Goal: Information Seeking & Learning: Learn about a topic

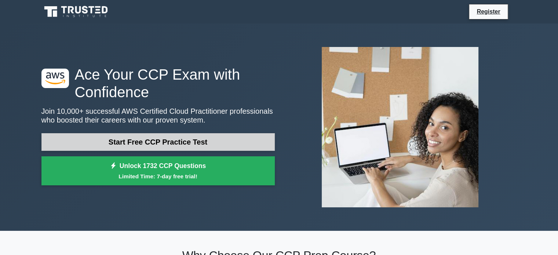
click at [175, 144] on link "Start Free CCP Practice Test" at bounding box center [157, 142] width 233 height 18
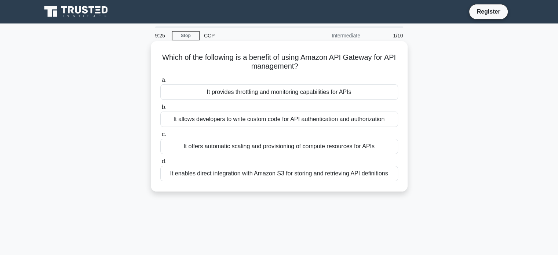
click at [277, 169] on div "It enables direct integration with Amazon S3 for storing and retrieving API def…" at bounding box center [279, 173] width 238 height 15
click at [160, 164] on input "d. It enables direct integration with Amazon S3 for storing and retrieving API …" at bounding box center [160, 161] width 0 height 5
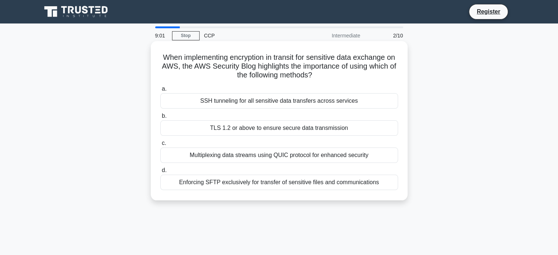
click at [203, 124] on div "TLS 1.2 or above to ensure secure data transmission" at bounding box center [279, 127] width 238 height 15
click at [160, 118] on input "b. TLS 1.2 or above to ensure secure data transmission" at bounding box center [160, 116] width 0 height 5
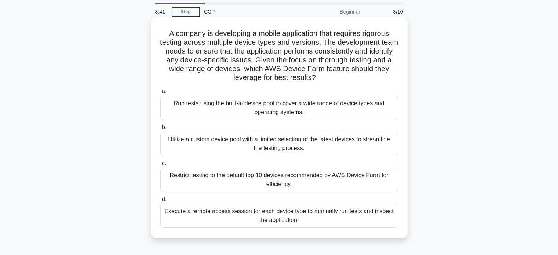
scroll to position [37, 0]
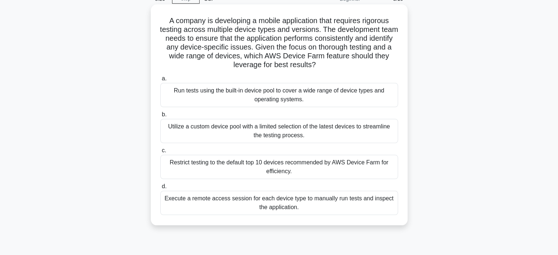
click at [242, 98] on div "Run tests using the built-in device pool to cover a wide range of device types …" at bounding box center [279, 95] width 238 height 24
click at [160, 81] on input "a. Run tests using the built-in device pool to cover a wide range of device typ…" at bounding box center [160, 78] width 0 height 5
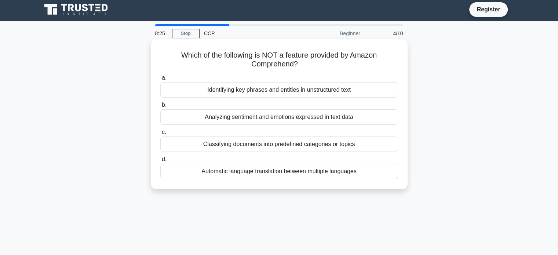
scroll to position [0, 0]
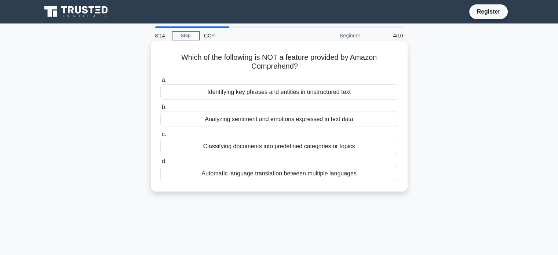
click at [287, 120] on div "Analyzing sentiment and emotions expressed in text data" at bounding box center [279, 118] width 238 height 15
click at [160, 110] on input "b. Analyzing sentiment and emotions expressed in text data" at bounding box center [160, 107] width 0 height 5
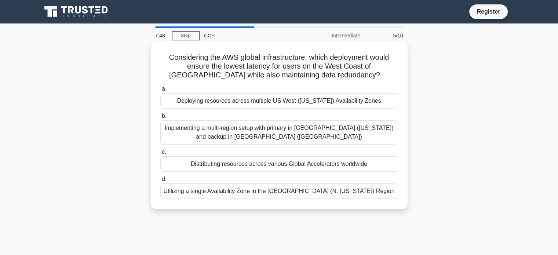
click at [286, 101] on div "Deploying resources across multiple US West ([US_STATE]) Availability Zones" at bounding box center [279, 100] width 238 height 15
click at [160, 91] on input "a. Deploying resources across multiple US West (Oregon) Availability Zones" at bounding box center [160, 89] width 0 height 5
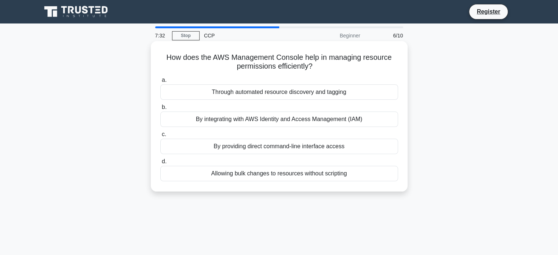
click at [297, 122] on div "By integrating with AWS Identity and Access Management (IAM)" at bounding box center [279, 118] width 238 height 15
click at [160, 110] on input "b. By integrating with AWS Identity and Access Management (IAM)" at bounding box center [160, 107] width 0 height 5
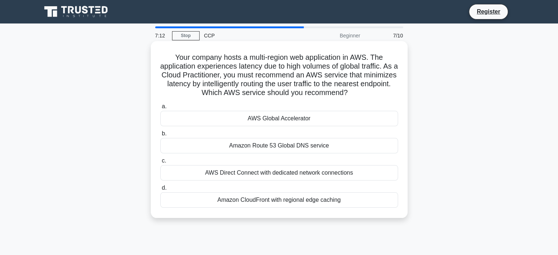
click at [281, 202] on div "Amazon CloudFront with regional edge caching" at bounding box center [279, 199] width 238 height 15
click at [160, 190] on input "d. Amazon CloudFront with regional edge caching" at bounding box center [160, 188] width 0 height 5
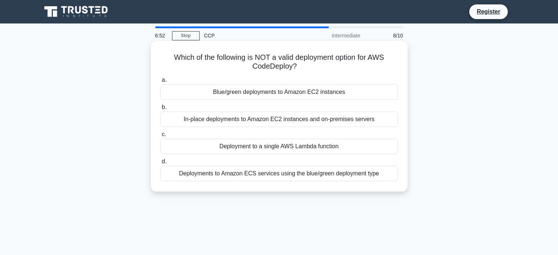
click at [258, 172] on div "Deployments to Amazon ECS services using the blue/green deployment type" at bounding box center [279, 173] width 238 height 15
click at [160, 164] on input "d. Deployments to Amazon ECS services using the blue/green deployment type" at bounding box center [160, 161] width 0 height 5
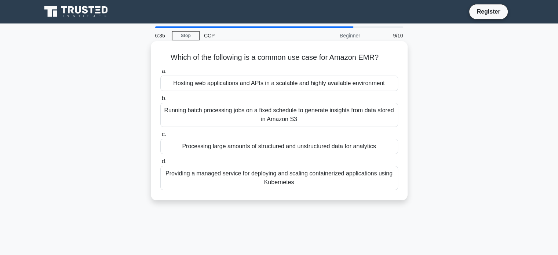
click at [238, 118] on div "Running batch processing jobs on a fixed schedule to generate insights from dat…" at bounding box center [279, 115] width 238 height 24
click at [160, 101] on input "b. Running batch processing jobs on a fixed schedule to generate insights from …" at bounding box center [160, 98] width 0 height 5
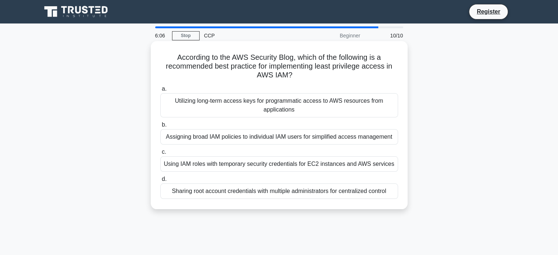
click at [246, 166] on div "Using IAM roles with temporary security credentials for EC2 instances and AWS s…" at bounding box center [279, 163] width 238 height 15
click at [160, 154] on input "c. Using IAM roles with temporary security credentials for EC2 instances and AW…" at bounding box center [160, 152] width 0 height 5
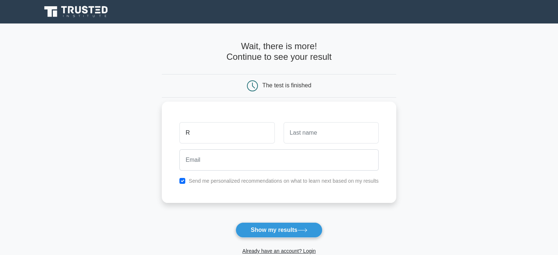
type input "R"
click at [296, 127] on input "text" at bounding box center [330, 132] width 95 height 21
type input "J"
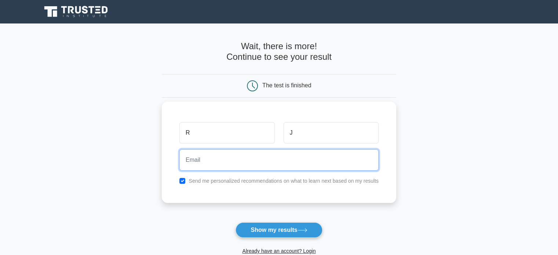
click at [268, 163] on input "email" at bounding box center [278, 159] width 199 height 21
type input "roopamavailable@gmail.com"
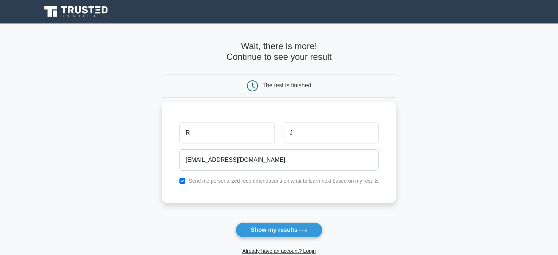
click at [269, 179] on label "Send me personalized recommendations on what to learn next based on my results" at bounding box center [283, 181] width 190 height 6
click at [183, 182] on input "checkbox" at bounding box center [182, 181] width 6 height 6
checkbox input "false"
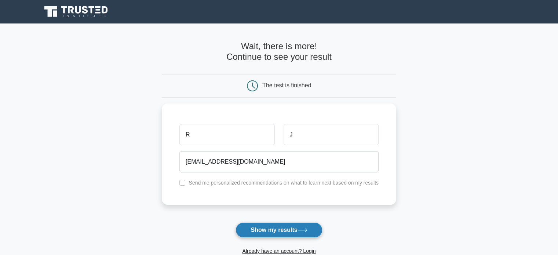
click at [272, 227] on button "Show my results" at bounding box center [278, 229] width 87 height 15
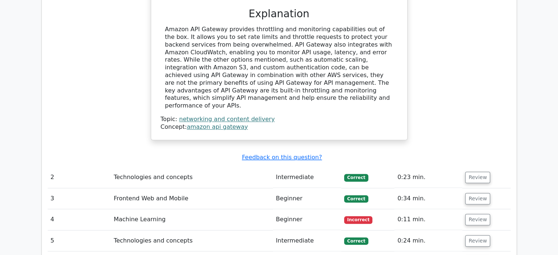
scroll to position [807, 0]
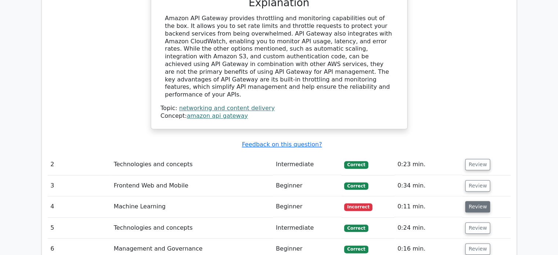
click at [475, 201] on button "Review" at bounding box center [477, 206] width 25 height 11
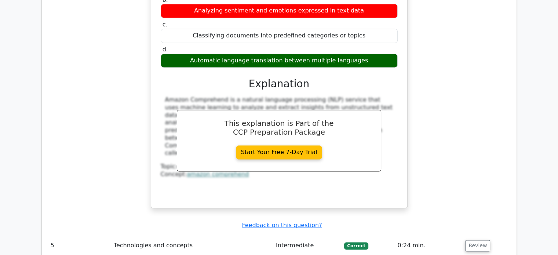
scroll to position [1173, 0]
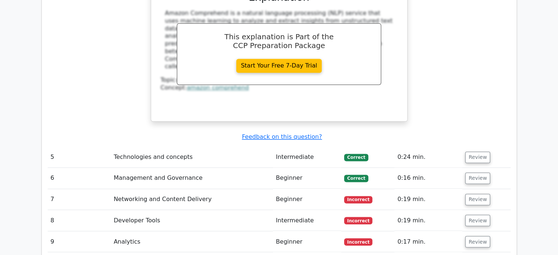
click at [257, 189] on td "Networking and Content Delivery" at bounding box center [192, 199] width 162 height 21
click at [486, 194] on button "Review" at bounding box center [477, 199] width 25 height 11
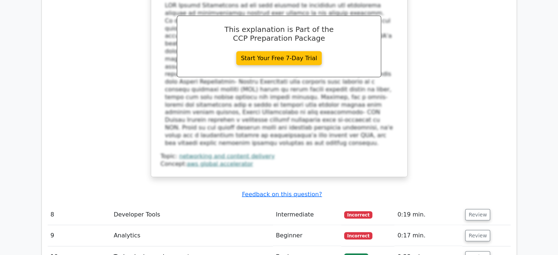
scroll to position [1577, 0]
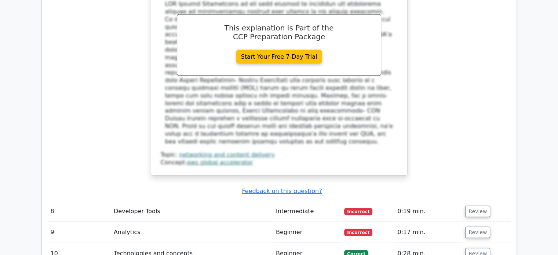
click at [290, 201] on td "Intermediate" at bounding box center [307, 211] width 68 height 21
click at [472, 206] on button "Review" at bounding box center [477, 211] width 25 height 11
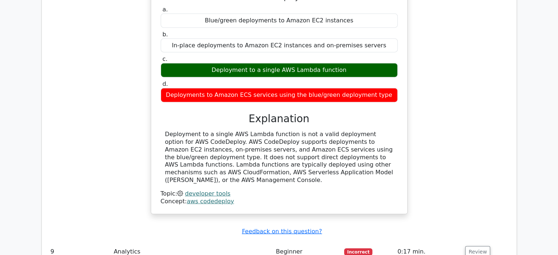
scroll to position [1907, 0]
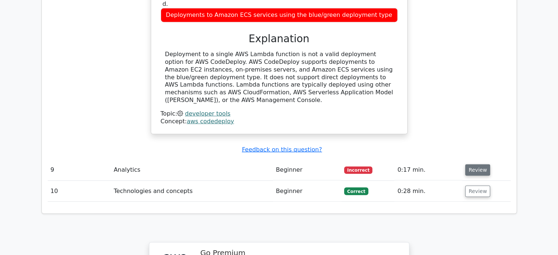
click at [475, 164] on button "Review" at bounding box center [477, 169] width 25 height 11
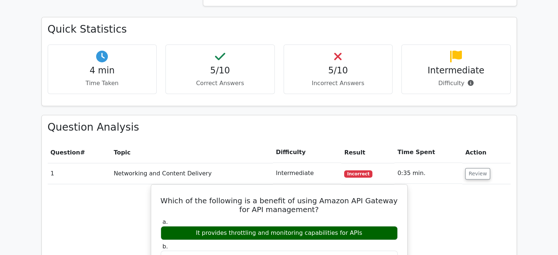
scroll to position [477, 0]
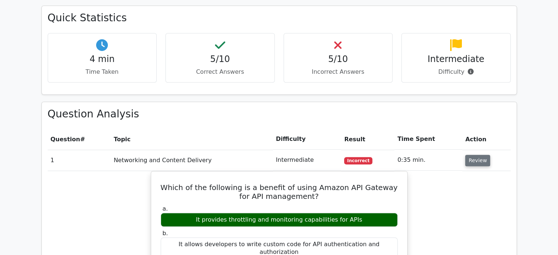
click at [477, 155] on button "Review" at bounding box center [477, 160] width 25 height 11
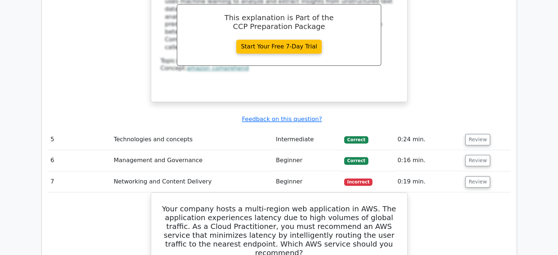
scroll to position [880, 0]
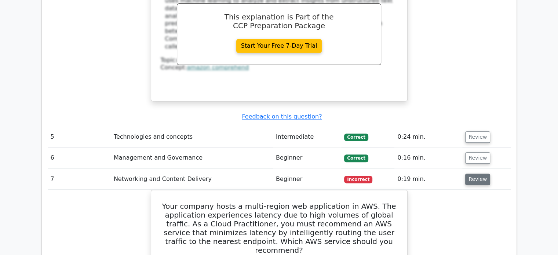
click at [481, 173] on button "Review" at bounding box center [477, 178] width 25 height 11
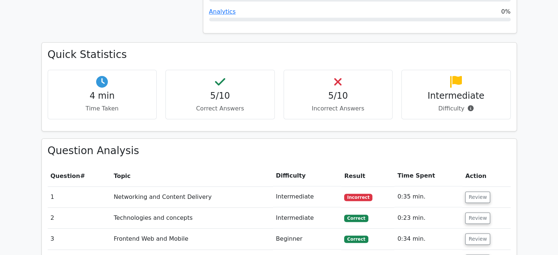
scroll to position [477, 0]
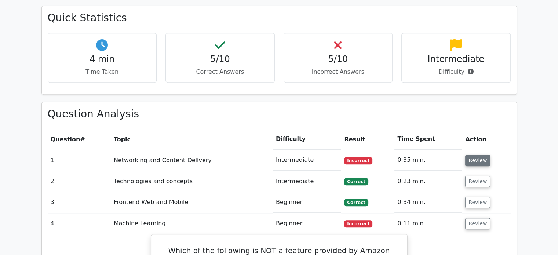
click at [478, 155] on button "Review" at bounding box center [477, 160] width 25 height 11
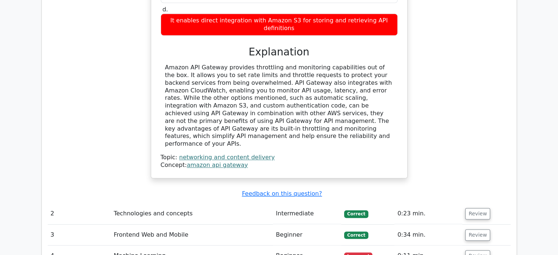
scroll to position [770, 0]
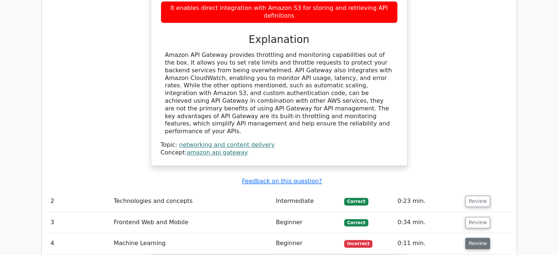
click at [477, 238] on button "Review" at bounding box center [477, 243] width 25 height 11
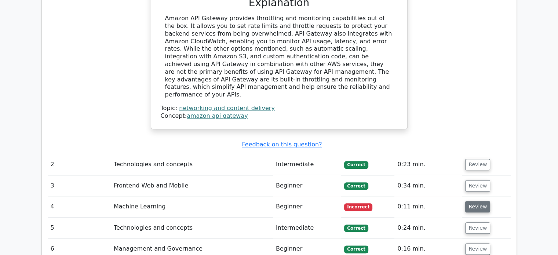
click at [471, 201] on button "Review" at bounding box center [477, 206] width 25 height 11
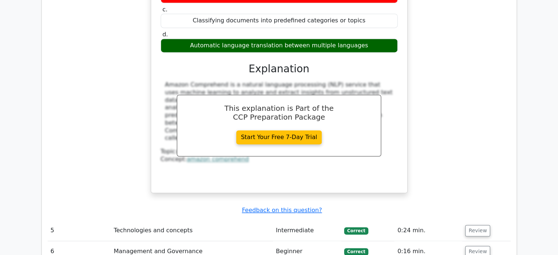
scroll to position [1137, 0]
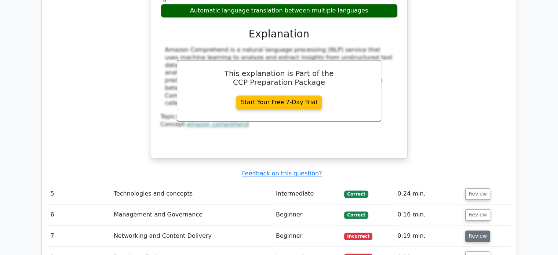
click at [472, 230] on button "Review" at bounding box center [477, 235] width 25 height 11
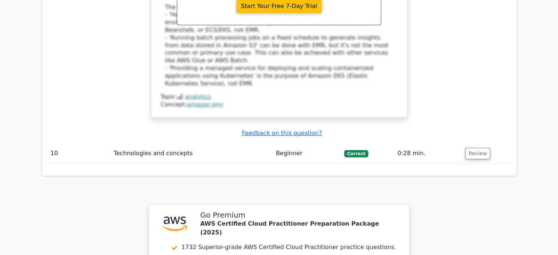
scroll to position [2439, 0]
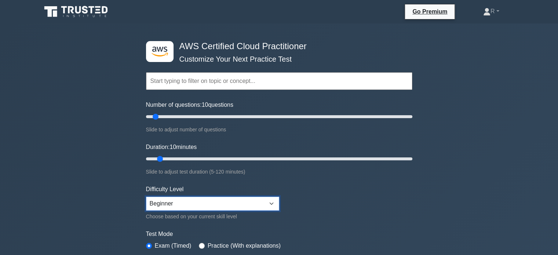
click at [206, 203] on select "Beginner Intermediate Expert" at bounding box center [212, 204] width 133 height 14
select select "intermediate"
click at [146, 197] on select "Beginner Intermediate Expert" at bounding box center [212, 204] width 133 height 14
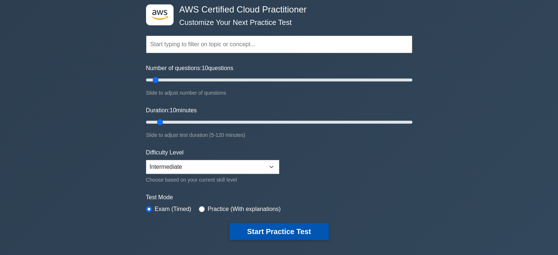
click at [280, 230] on button "Start Practice Test" at bounding box center [278, 231] width 99 height 17
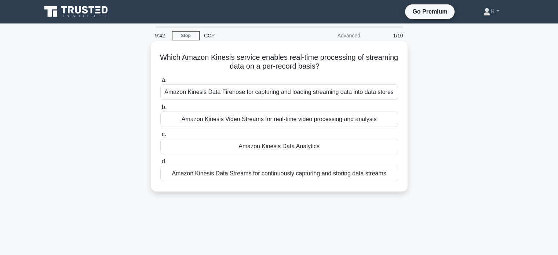
click at [263, 95] on div "Amazon Kinesis Data Firehose for capturing and loading streaming data into data…" at bounding box center [279, 91] width 238 height 15
click at [160, 83] on input "a. Amazon Kinesis Data Firehose for capturing and loading streaming data into d…" at bounding box center [160, 80] width 0 height 5
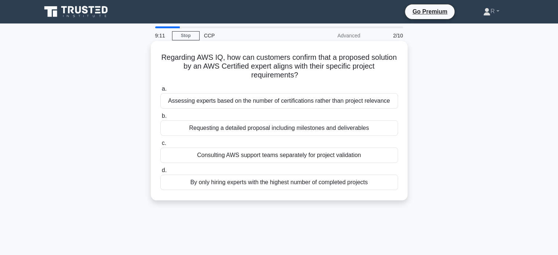
click at [301, 131] on div "Requesting a detailed proposal including milestones and deliverables" at bounding box center [279, 127] width 238 height 15
click at [160, 118] on input "b. Requesting a detailed proposal including milestones and deliverables" at bounding box center [160, 116] width 0 height 5
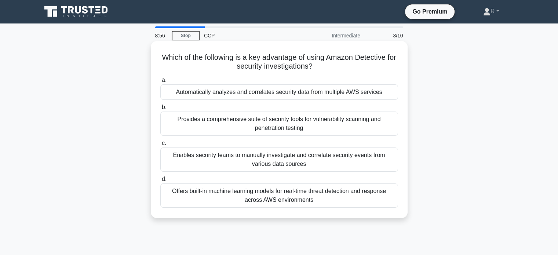
click at [330, 121] on div "Provides a comprehensive suite of security tools for vulnerability scanning and…" at bounding box center [279, 123] width 238 height 24
click at [160, 110] on input "b. Provides a comprehensive suite of security tools for vulnerability scanning …" at bounding box center [160, 107] width 0 height 5
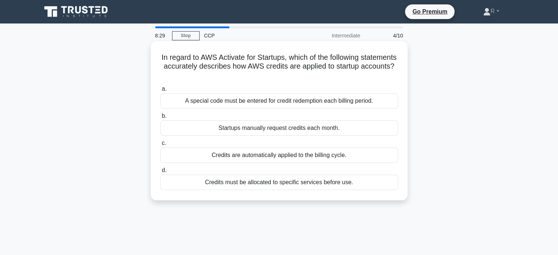
click at [349, 155] on div "Credits are automatically applied to the billing cycle." at bounding box center [279, 154] width 238 height 15
click at [160, 146] on input "c. Credits are automatically applied to the billing cycle." at bounding box center [160, 143] width 0 height 5
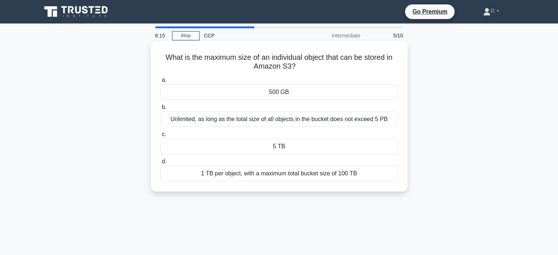
click at [186, 118] on div "Unlimited, as long as the total size of all objects in the bucket does not exce…" at bounding box center [279, 118] width 238 height 15
click at [160, 110] on input "b. Unlimited, as long as the total size of all objects in the bucket does not e…" at bounding box center [160, 107] width 0 height 5
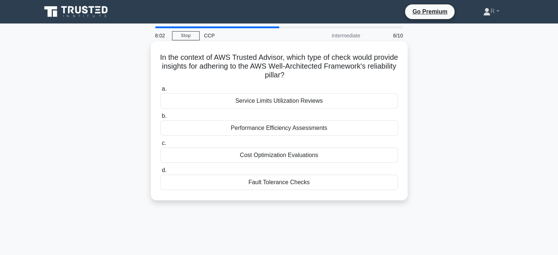
click at [273, 186] on div "Fault Tolerance Checks" at bounding box center [279, 182] width 238 height 15
click at [160, 173] on input "d. Fault Tolerance Checks" at bounding box center [160, 170] width 0 height 5
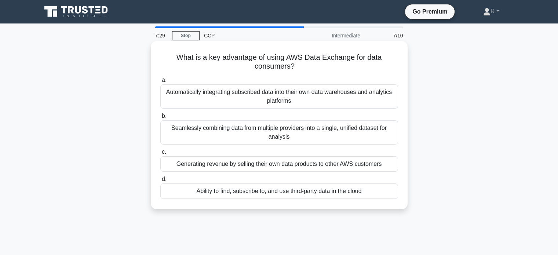
click at [273, 130] on div "Seamlessly combining data from multiple providers into a single, unified datase…" at bounding box center [279, 132] width 238 height 24
click at [160, 118] on input "b. Seamlessly combining data from multiple providers into a single, unified dat…" at bounding box center [160, 116] width 0 height 5
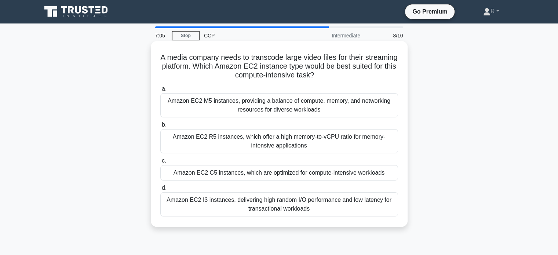
click at [314, 206] on div "Amazon EC2 I3 instances, delivering high random I/O performance and low latency…" at bounding box center [279, 204] width 238 height 24
click at [160, 190] on input "d. Amazon EC2 I3 instances, delivering high random I/O performance and low late…" at bounding box center [160, 188] width 0 height 5
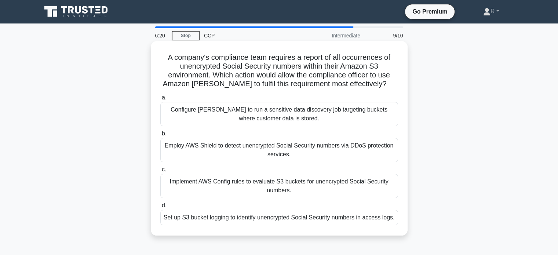
click at [235, 118] on div "Configure Macie to run a sensitive data discovery job targeting buckets where c…" at bounding box center [279, 114] width 238 height 24
click at [160, 100] on input "a. Configure Macie to run a sensitive data discovery job targeting buckets wher…" at bounding box center [160, 97] width 0 height 5
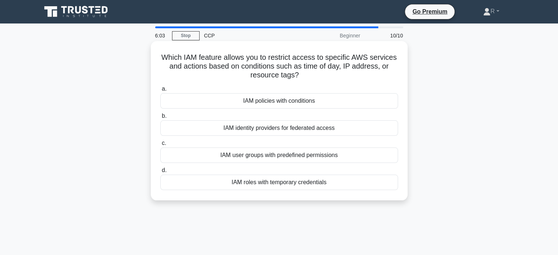
click at [284, 102] on div "IAM policies with conditions" at bounding box center [279, 100] width 238 height 15
click at [160, 91] on input "a. IAM policies with conditions" at bounding box center [160, 89] width 0 height 5
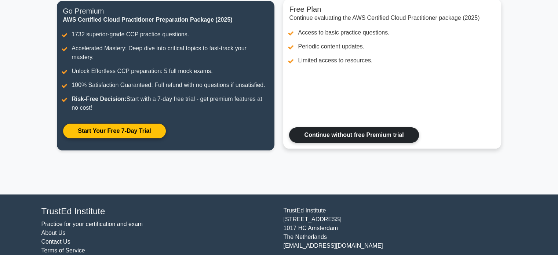
scroll to position [83, 0]
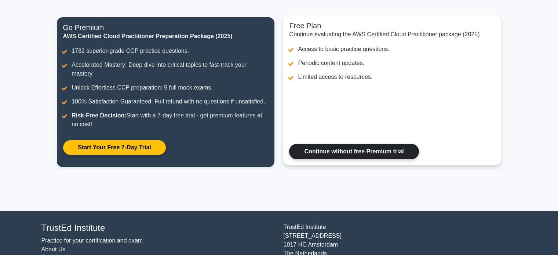
click at [352, 154] on link "Continue without free Premium trial" at bounding box center [353, 151] width 129 height 15
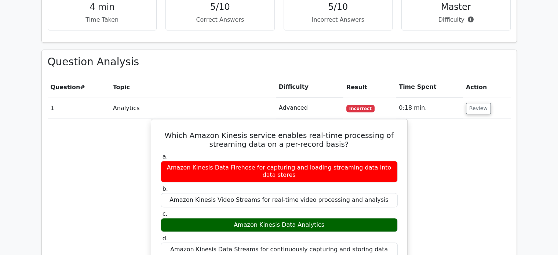
scroll to position [513, 0]
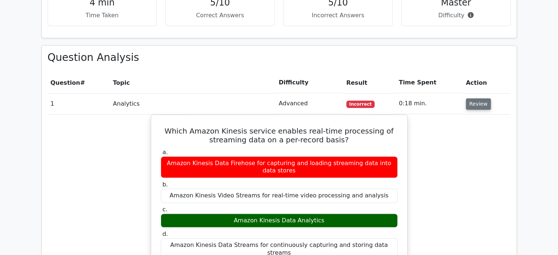
click at [479, 98] on button "Review" at bounding box center [478, 103] width 25 height 11
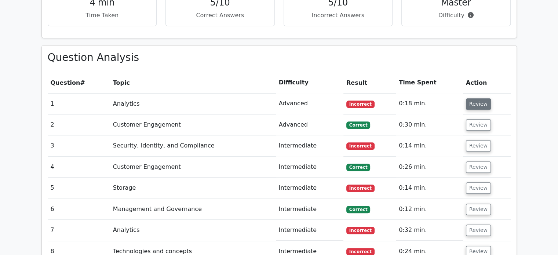
click at [479, 98] on button "Review" at bounding box center [478, 103] width 25 height 11
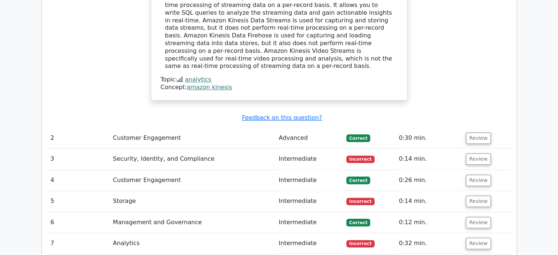
scroll to position [807, 0]
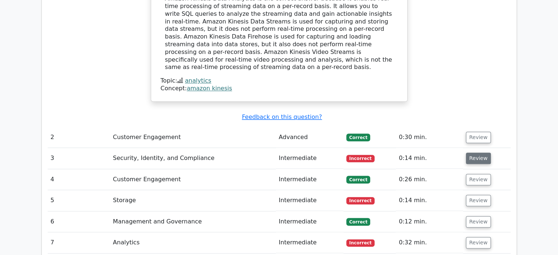
click at [470, 153] on button "Review" at bounding box center [478, 158] width 25 height 11
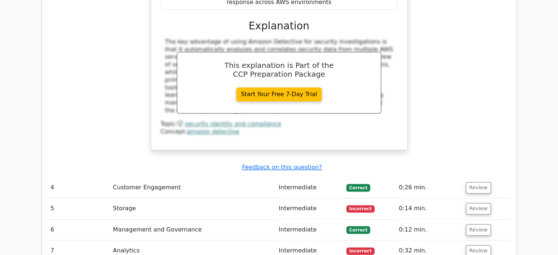
scroll to position [1173, 0]
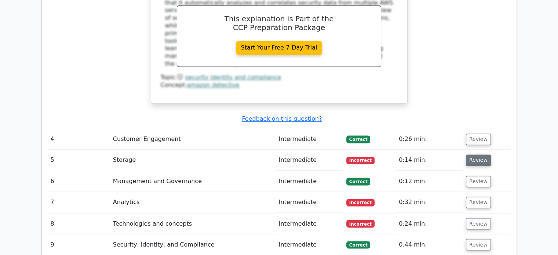
click at [474, 154] on button "Review" at bounding box center [478, 159] width 25 height 11
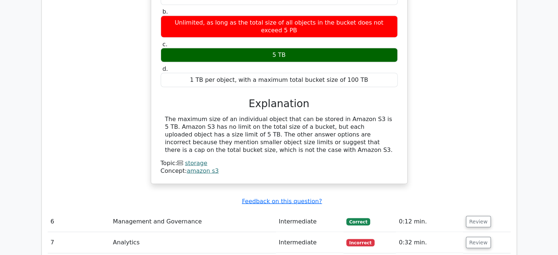
scroll to position [1503, 0]
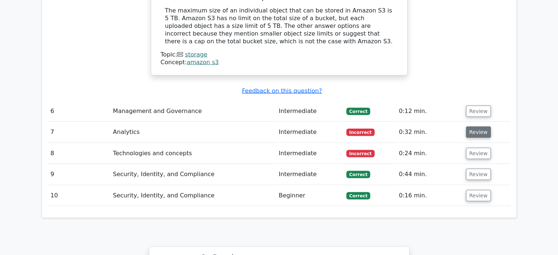
click at [475, 127] on button "Review" at bounding box center [478, 132] width 25 height 11
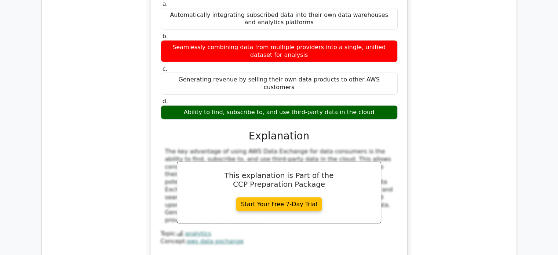
scroll to position [1724, 0]
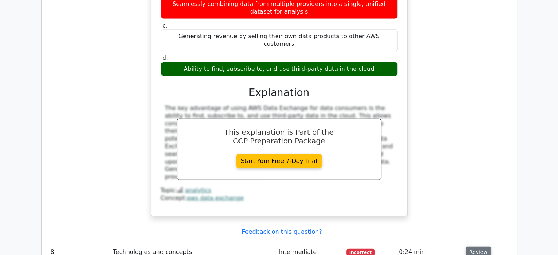
click at [472, 246] on button "Review" at bounding box center [478, 251] width 25 height 11
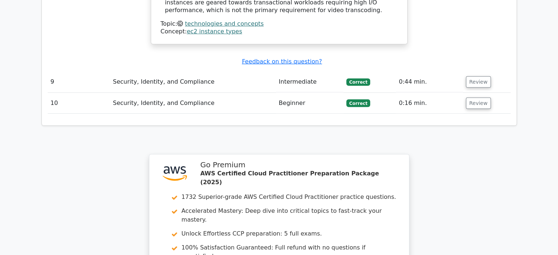
scroll to position [2354, 0]
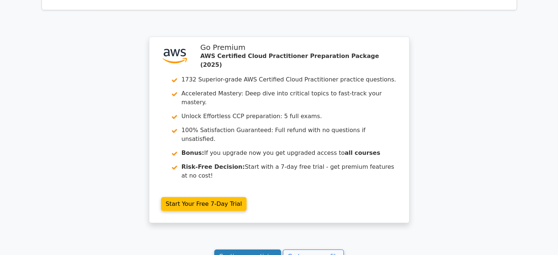
click at [252, 249] on link "Continue practicing" at bounding box center [247, 256] width 67 height 14
